Goal: Information Seeking & Learning: Find specific fact

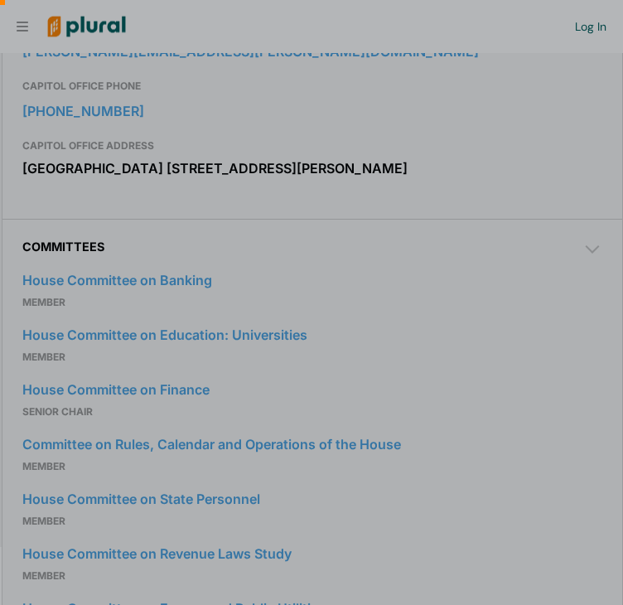
scroll to position [0, 17]
drag, startPoint x: 391, startPoint y: 225, endPoint x: 468, endPoint y: 133, distance: 120.0
click at [468, 133] on div at bounding box center [311, 122] width 623 height 244
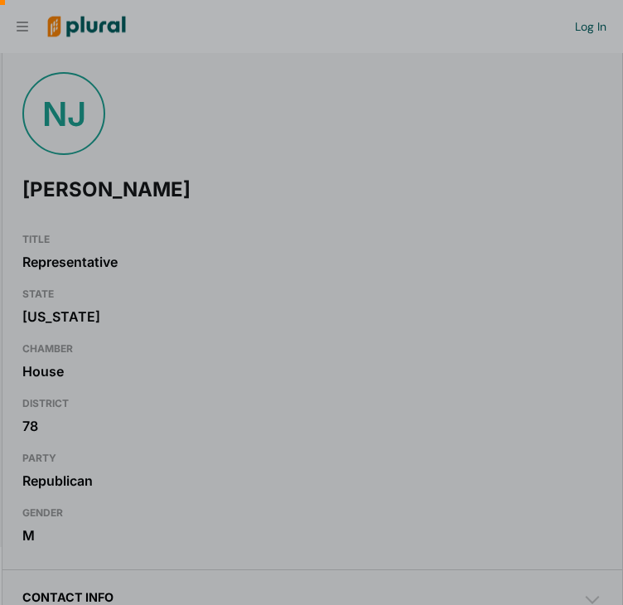
scroll to position [0, 0]
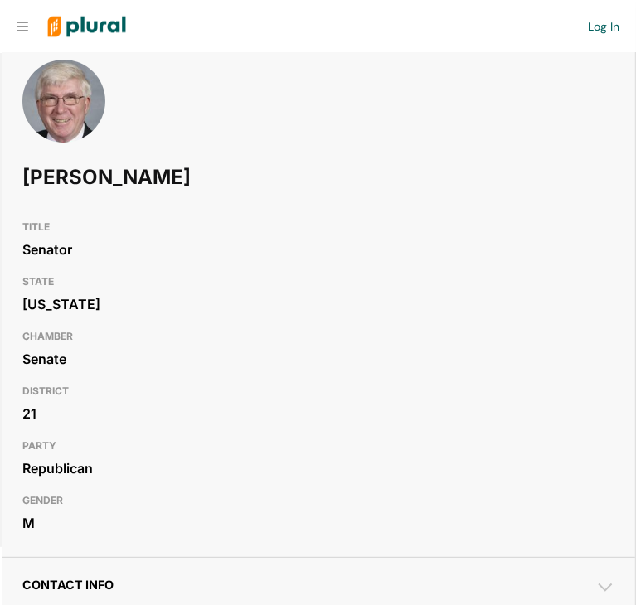
scroll to position [40, 0]
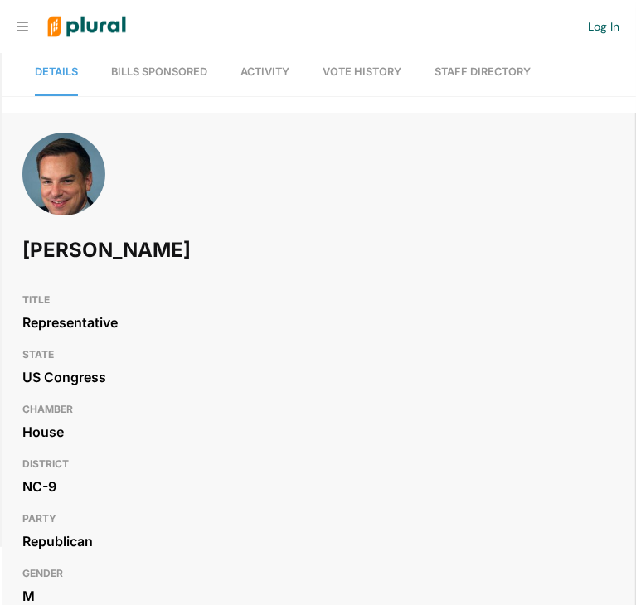
scroll to position [9, 0]
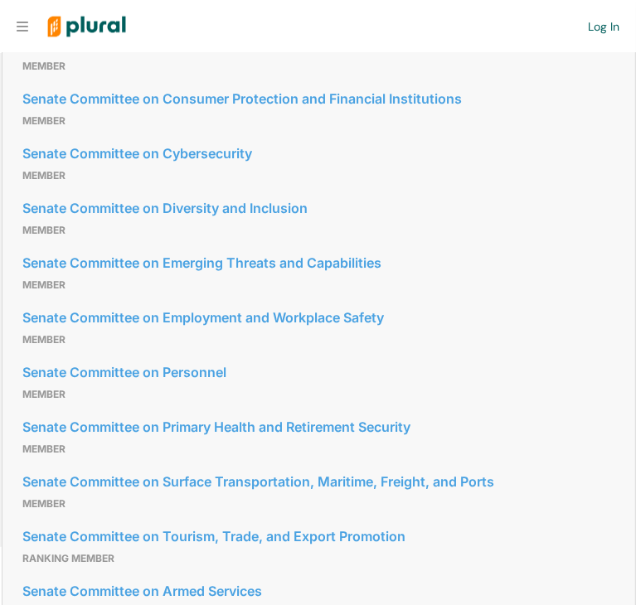
scroll to position [1609, 0]
